Goal: Task Accomplishment & Management: Manage account settings

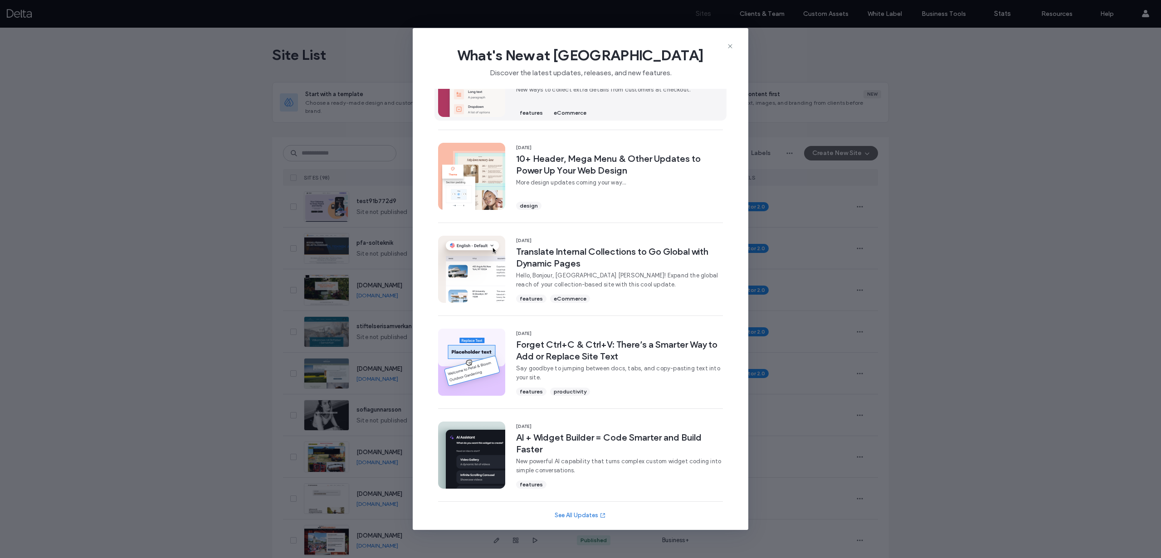
scroll to position [136, 0]
click at [470, 191] on img at bounding box center [471, 175] width 67 height 67
click at [729, 46] on icon at bounding box center [729, 46] width 7 height 7
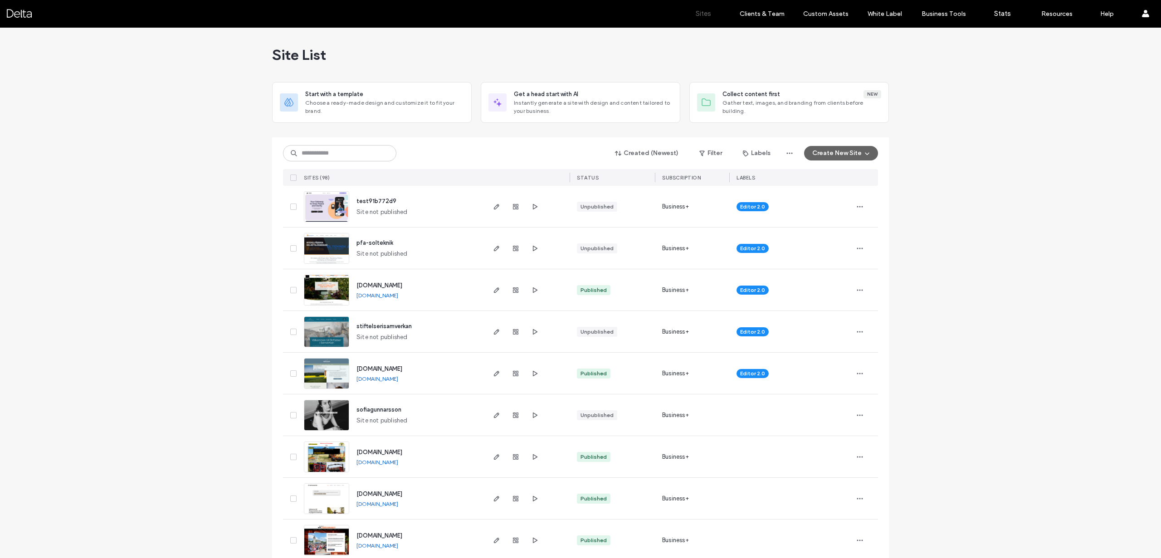
click at [300, 150] on input at bounding box center [339, 153] width 113 height 16
type input "***"
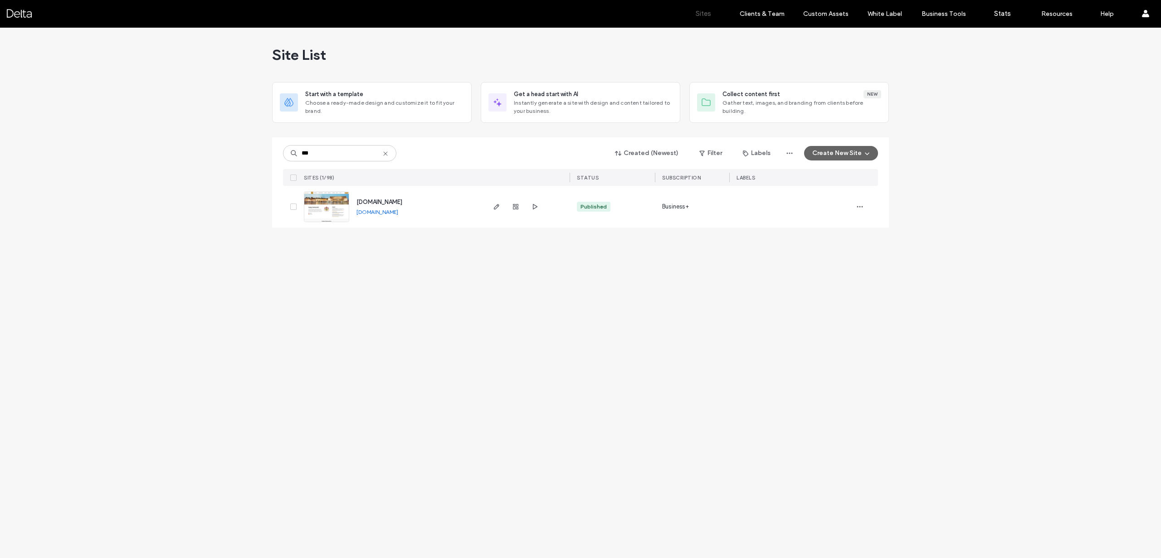
click at [381, 200] on span "[DOMAIN_NAME]" at bounding box center [379, 202] width 46 height 7
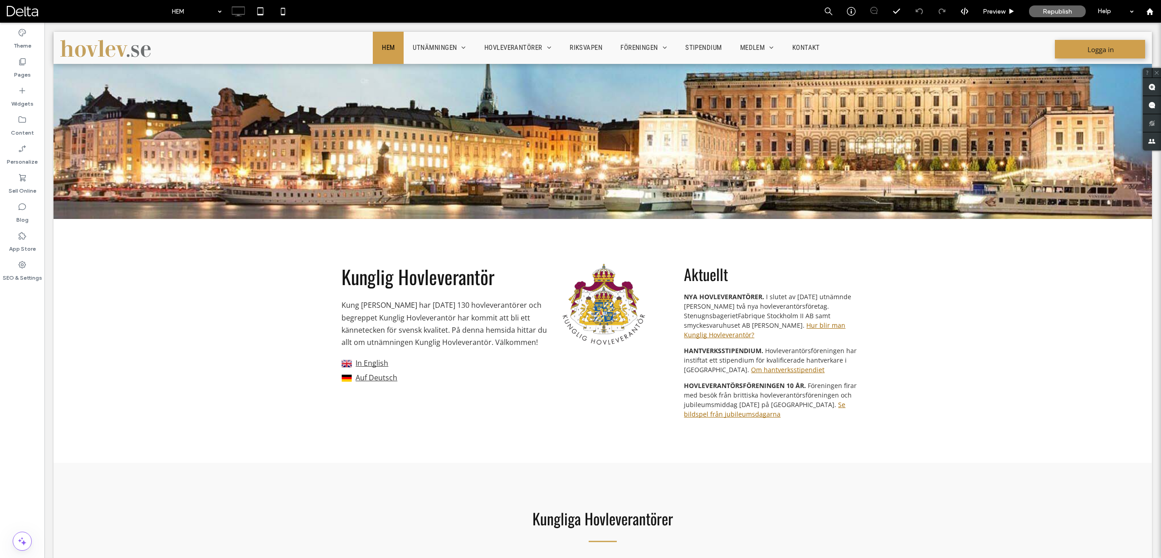
click at [23, 122] on use at bounding box center [22, 120] width 7 height 6
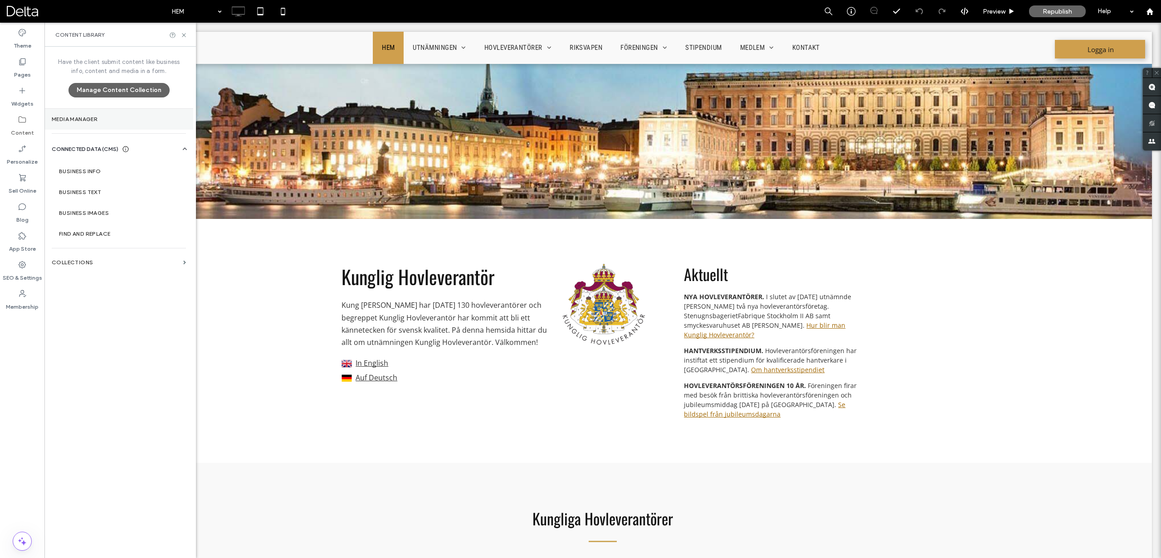
click at [96, 112] on section "Media Manager" at bounding box center [118, 119] width 149 height 21
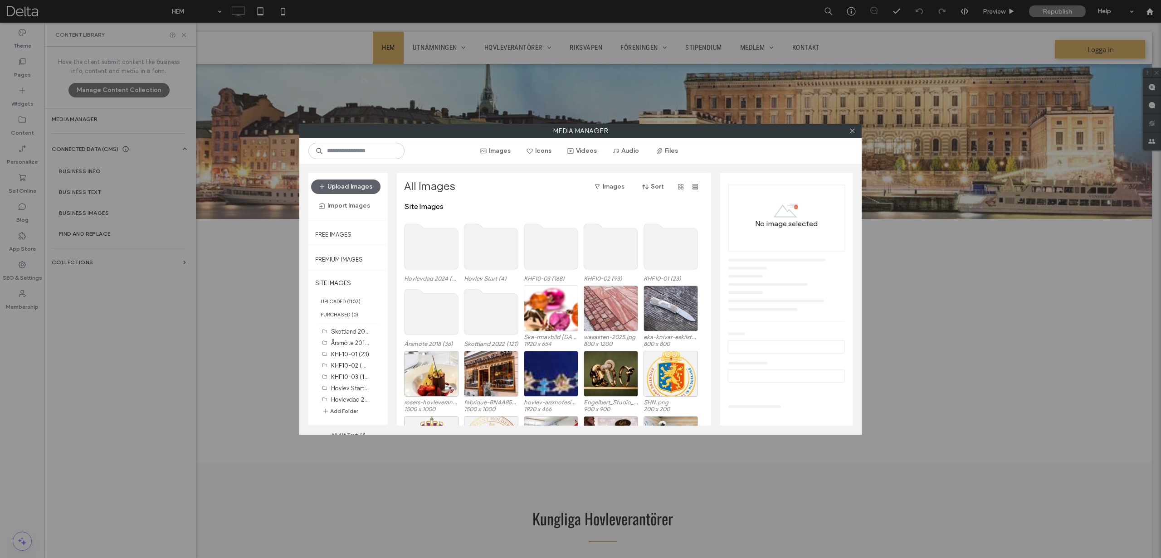
click at [476, 250] on use at bounding box center [491, 246] width 54 height 45
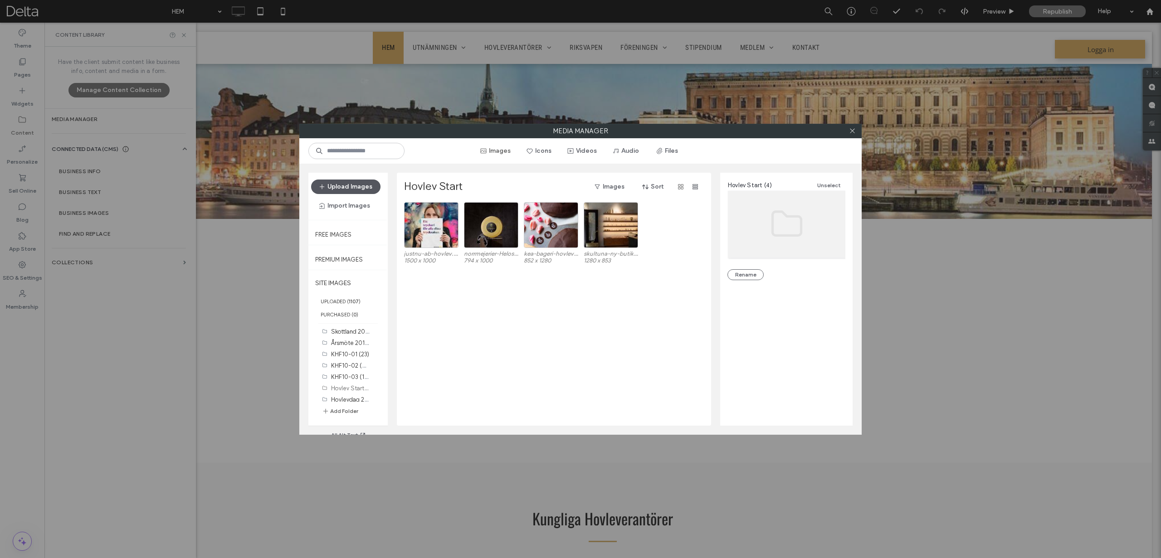
click at [356, 184] on button "Upload Images" at bounding box center [345, 187] width 69 height 15
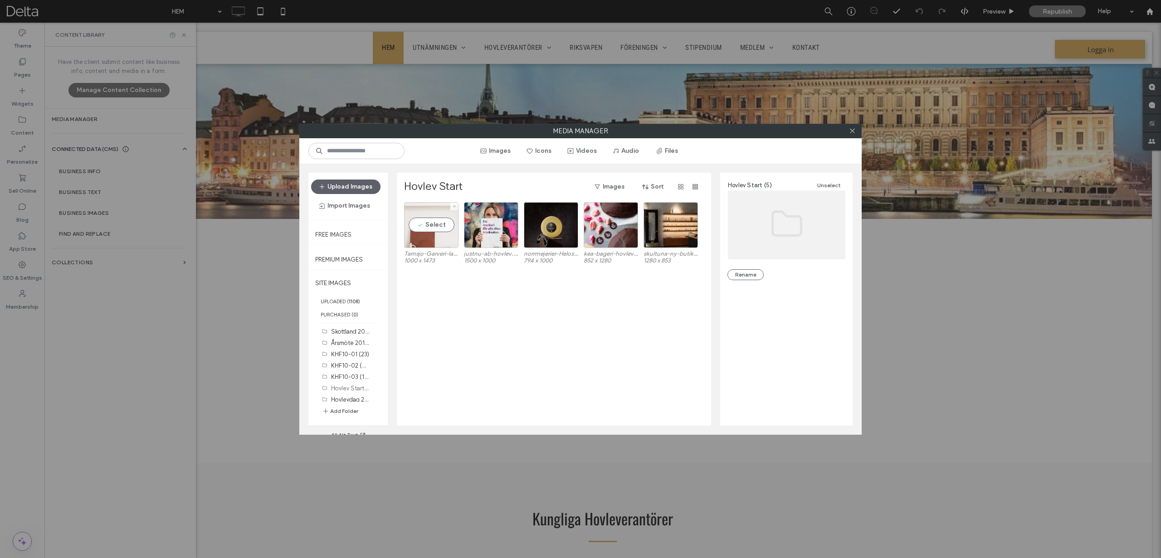
click at [437, 225] on div "Select" at bounding box center [431, 225] width 54 height 46
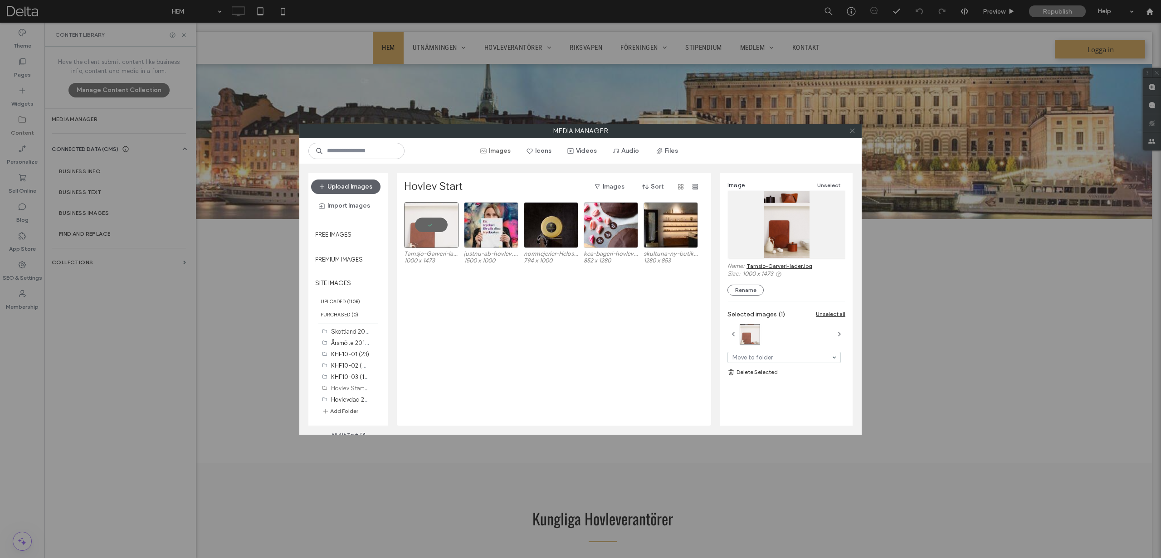
click at [851, 129] on icon at bounding box center [852, 130] width 7 height 7
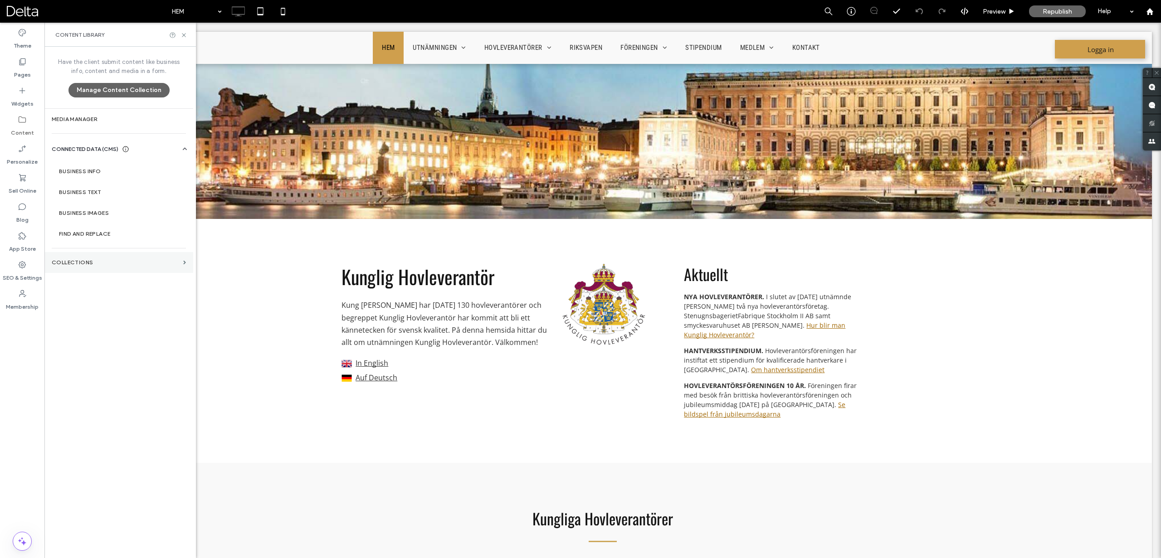
click at [75, 264] on label "Collections" at bounding box center [116, 262] width 128 height 6
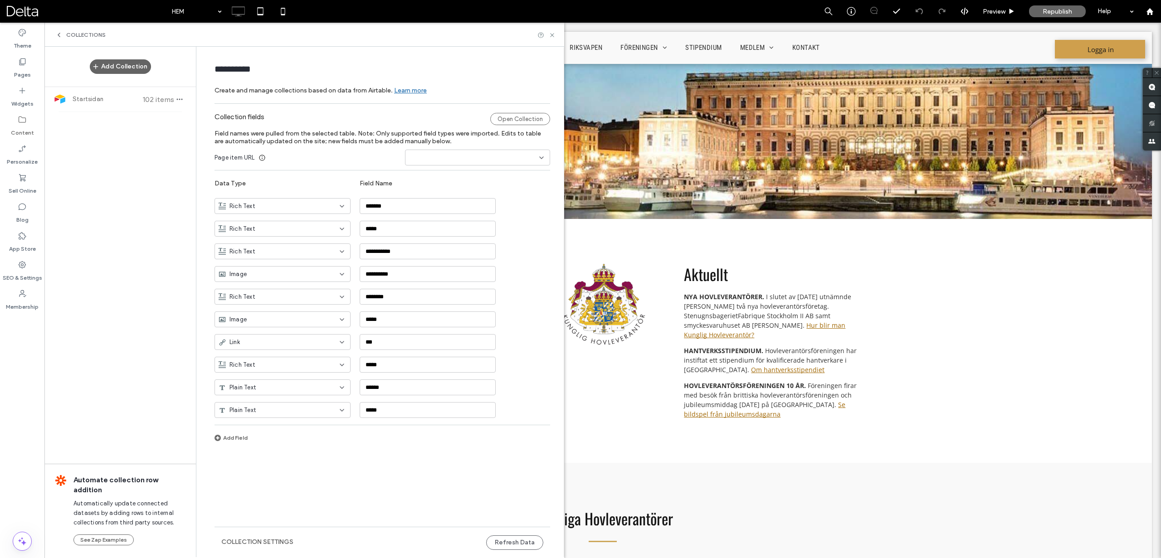
click at [500, 119] on div "Open Collection" at bounding box center [520, 119] width 60 height 12
click at [495, 543] on button "Refresh Data" at bounding box center [514, 542] width 57 height 15
click at [552, 36] on icon at bounding box center [552, 35] width 7 height 7
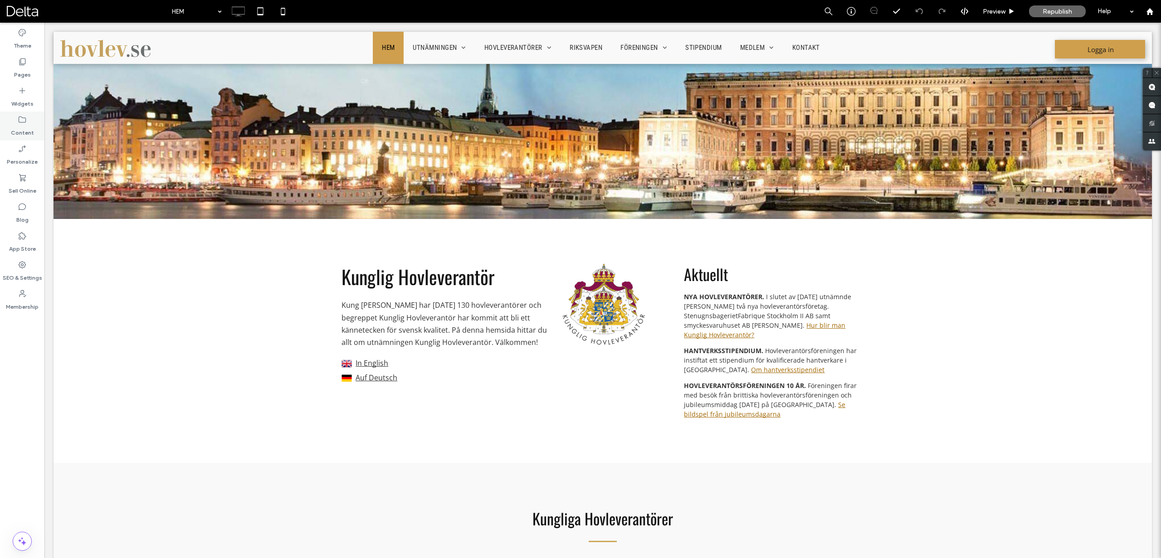
click at [28, 122] on div "Content" at bounding box center [22, 126] width 44 height 29
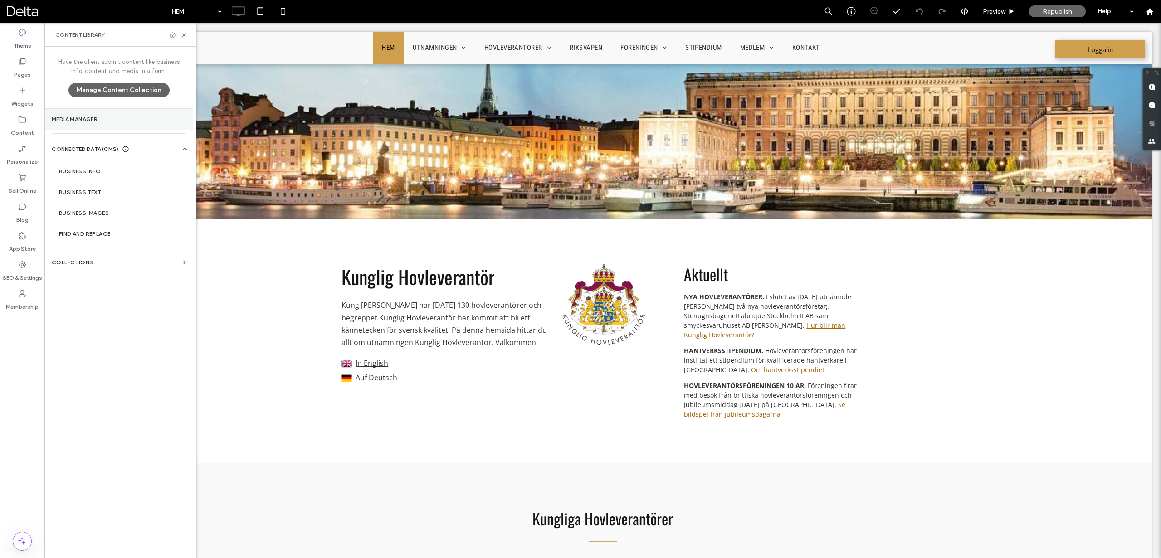
click at [69, 119] on label "Media Manager" at bounding box center [119, 119] width 134 height 6
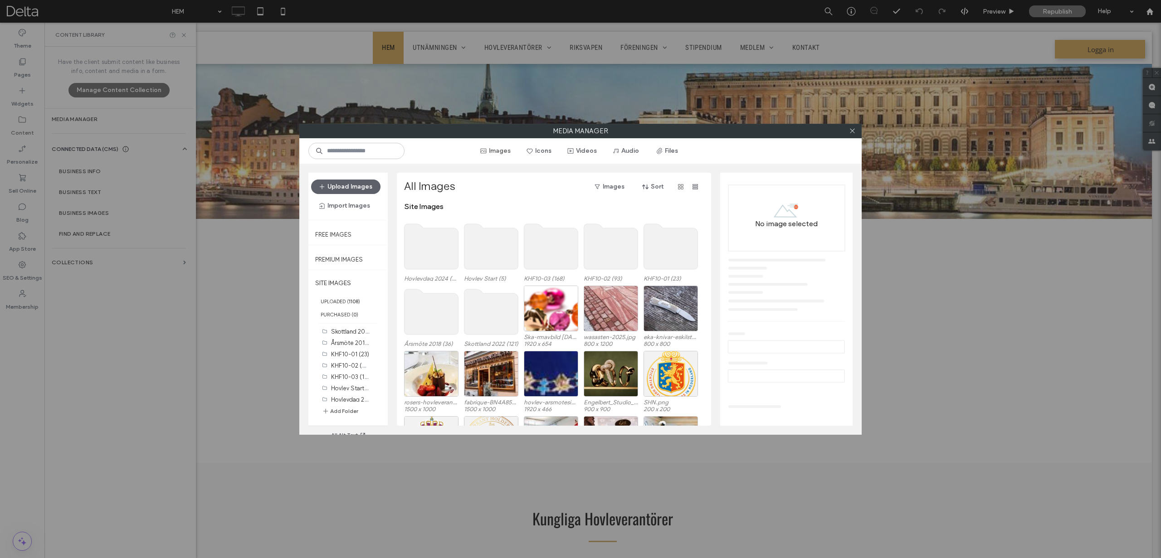
click at [484, 245] on use at bounding box center [491, 246] width 54 height 45
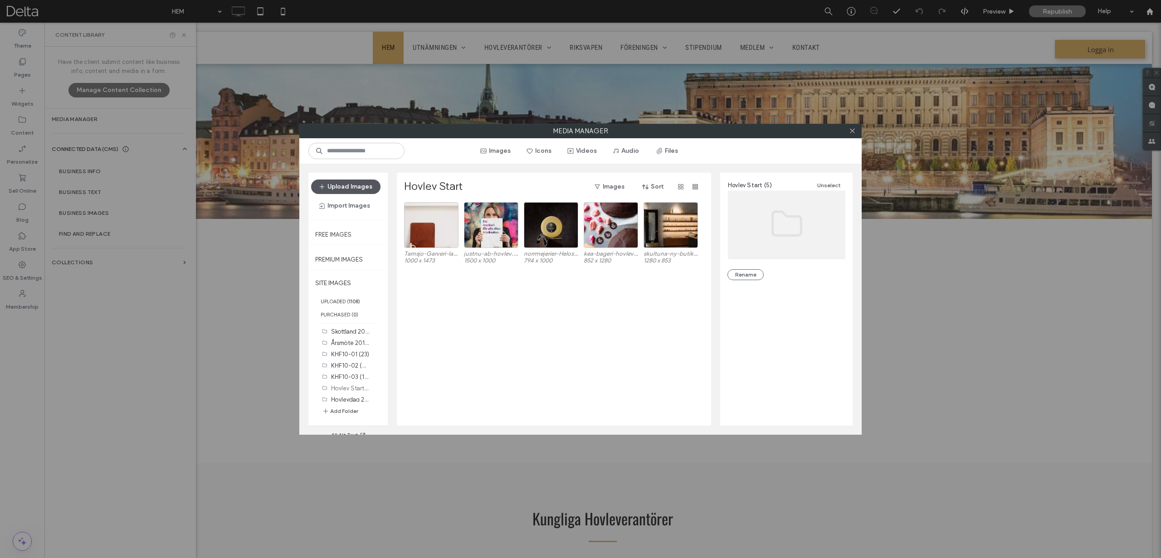
click at [352, 184] on button "Upload Images" at bounding box center [345, 187] width 69 height 15
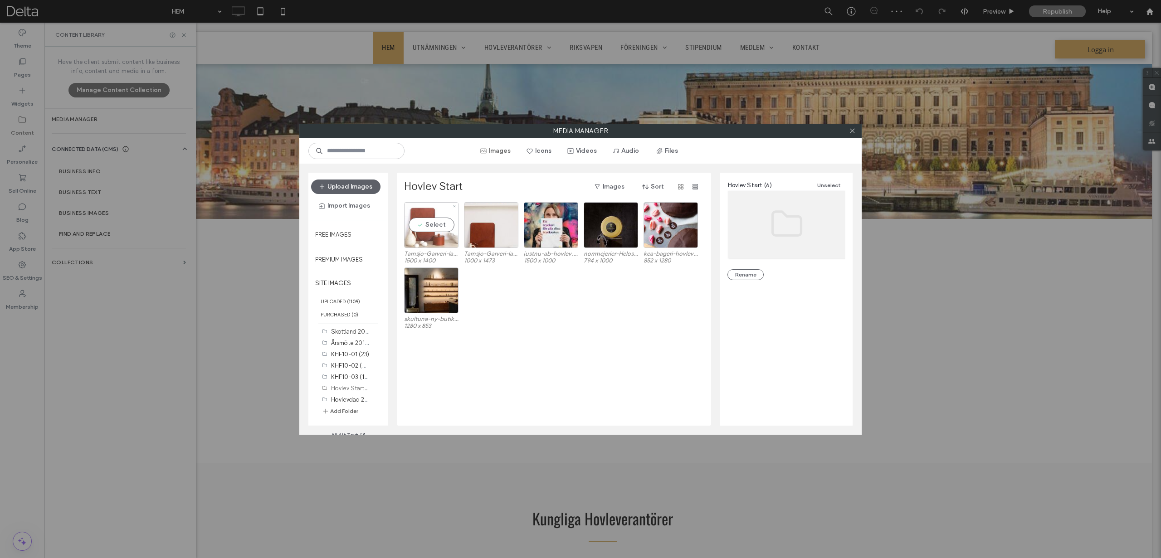
click at [425, 225] on div "Select" at bounding box center [431, 225] width 54 height 46
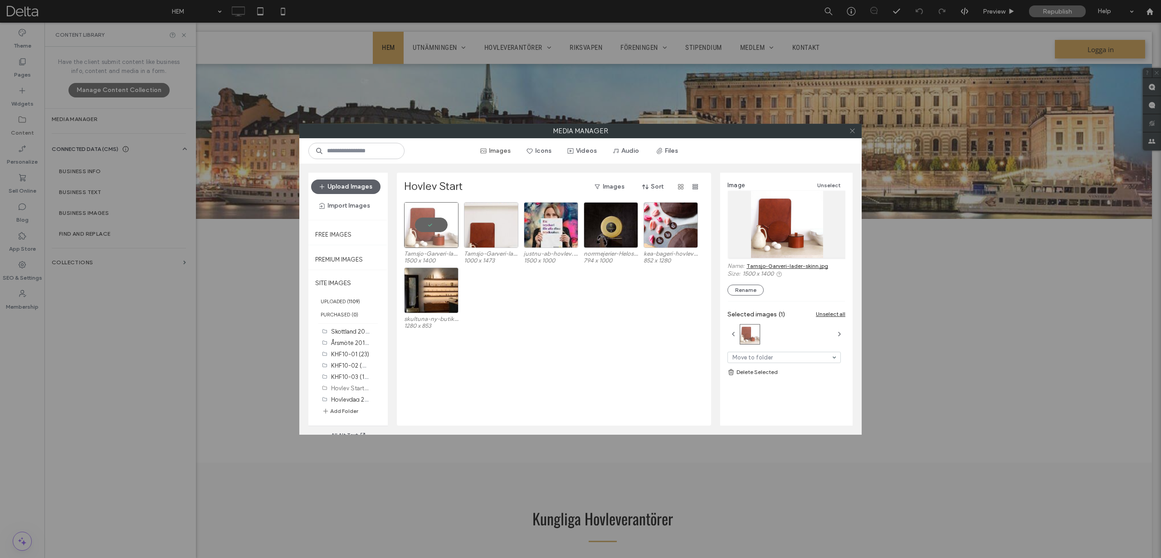
click at [850, 130] on icon at bounding box center [852, 130] width 7 height 7
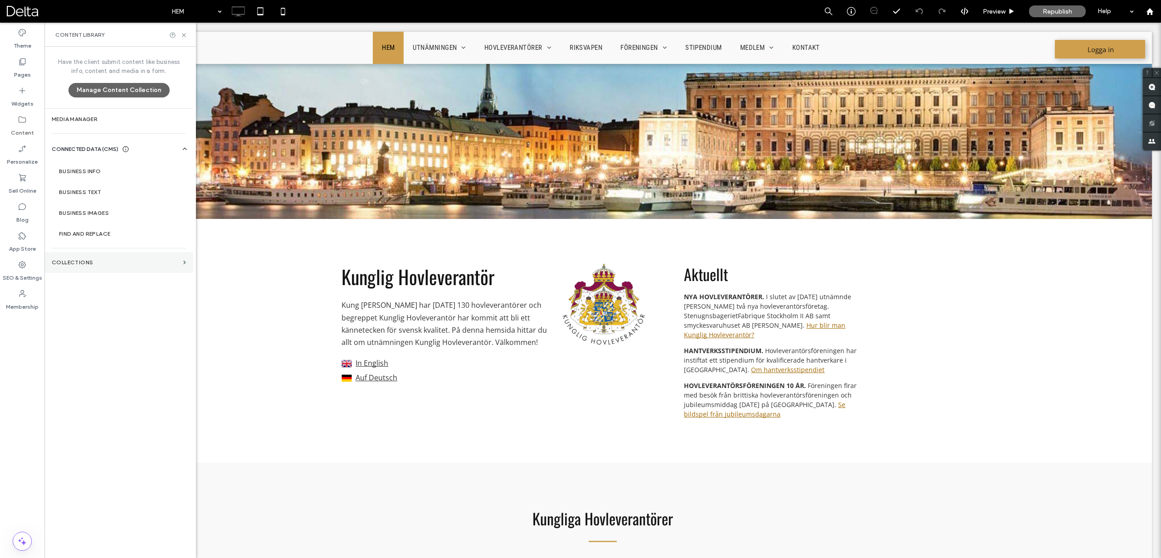
click at [117, 265] on label "Collections" at bounding box center [116, 262] width 128 height 6
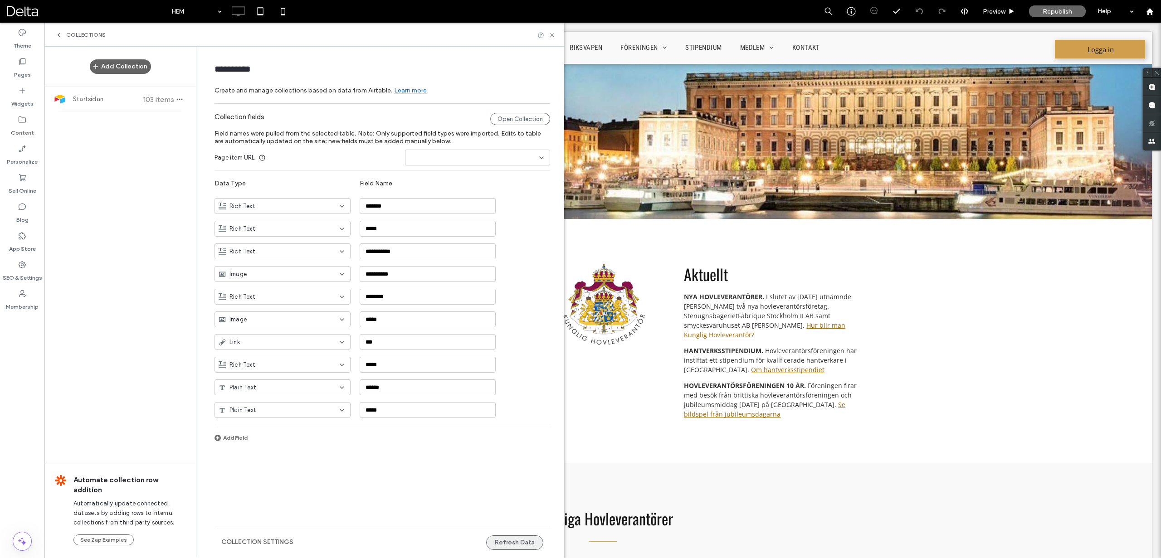
click at [513, 544] on button "Refresh Data" at bounding box center [514, 542] width 57 height 15
click at [502, 540] on button "Refresh Data" at bounding box center [514, 542] width 57 height 15
click at [553, 35] on use at bounding box center [552, 35] width 4 height 4
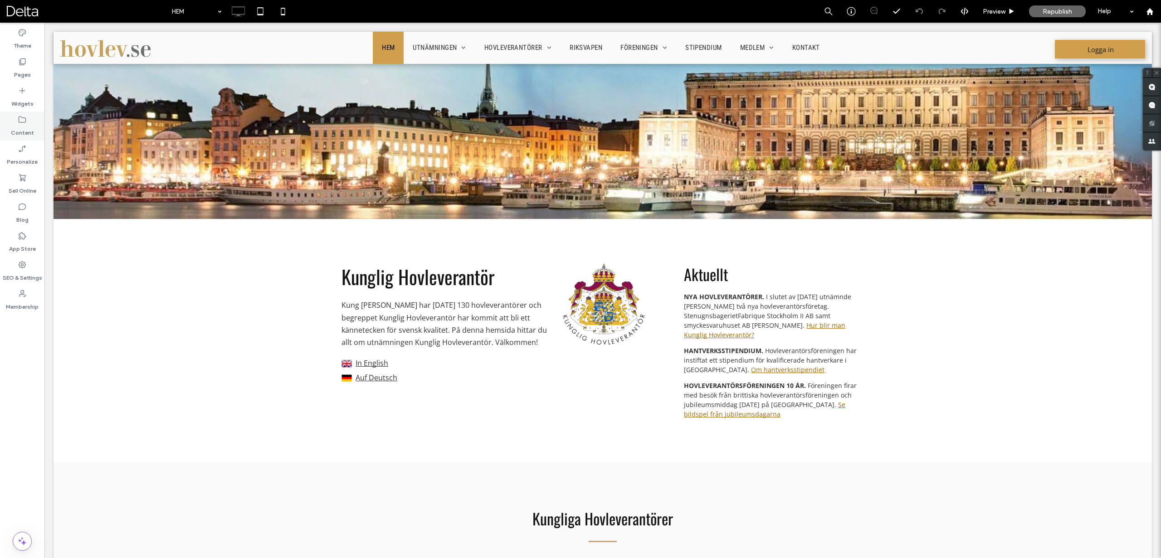
click at [24, 121] on icon at bounding box center [22, 119] width 9 height 9
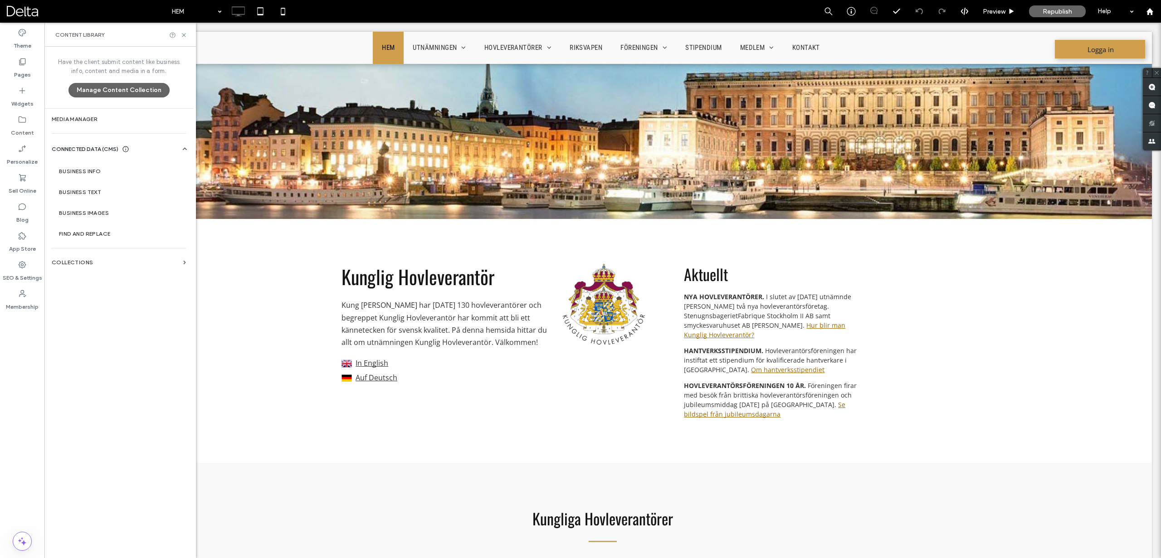
drag, startPoint x: 93, startPoint y: 258, endPoint x: 107, endPoint y: 273, distance: 20.5
click at [94, 259] on section "Collections" at bounding box center [118, 262] width 149 height 21
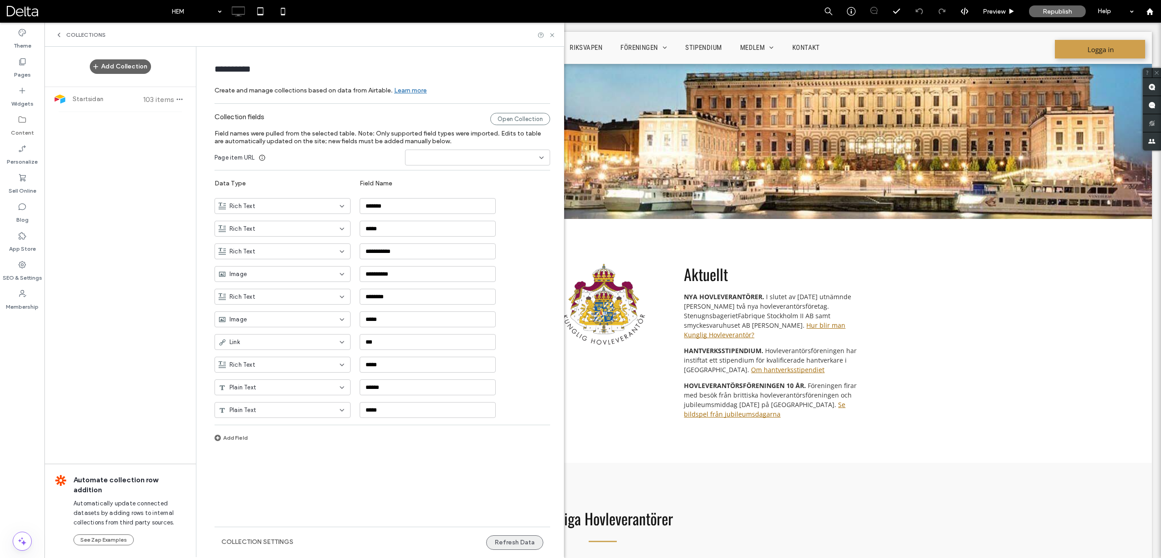
click at [516, 540] on button "Refresh Data" at bounding box center [514, 542] width 57 height 15
drag, startPoint x: 550, startPoint y: 35, endPoint x: 503, endPoint y: 9, distance: 53.8
click at [550, 35] on icon at bounding box center [552, 35] width 7 height 7
